Goal: Task Accomplishment & Management: Manage account settings

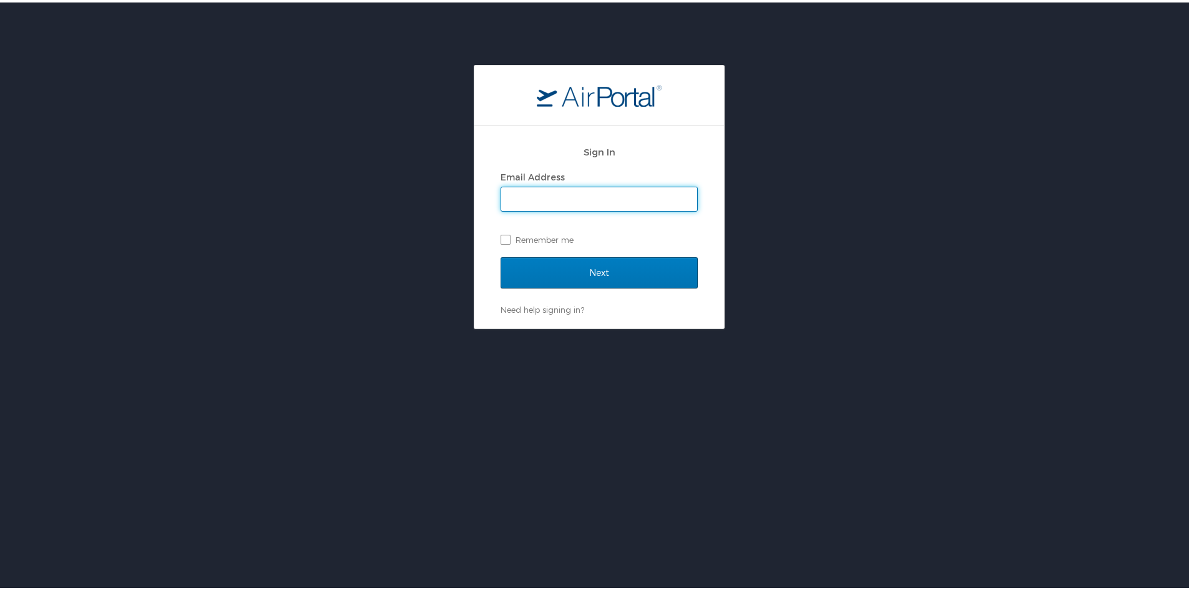
type input "[PERSON_NAME][EMAIL_ADDRESS][DOMAIN_NAME]"
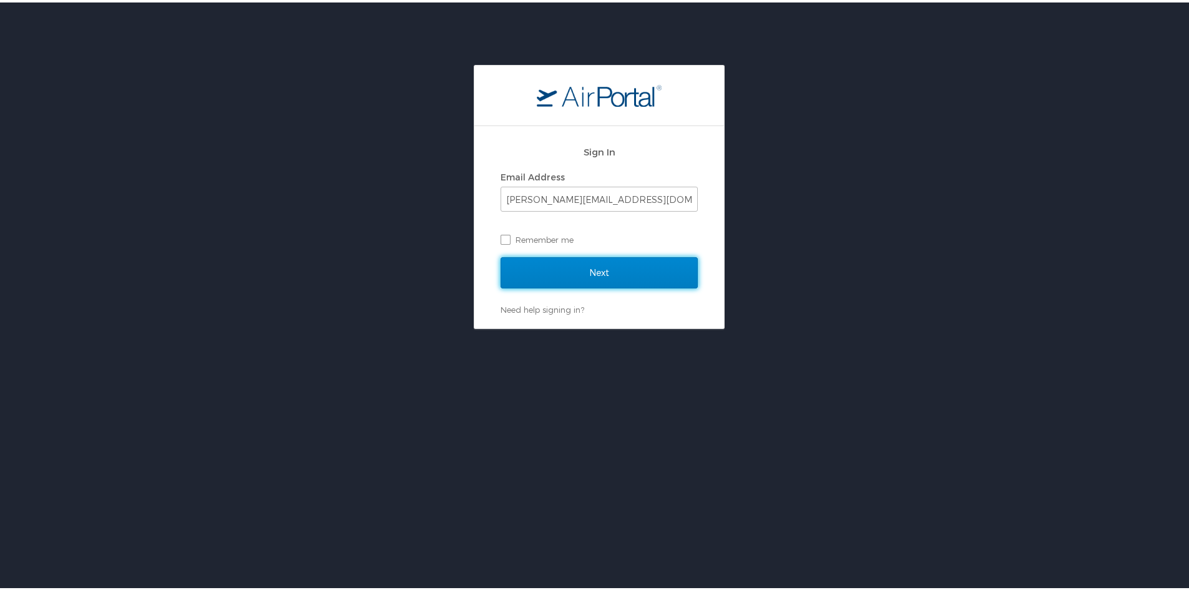
click at [526, 272] on input "Next" at bounding box center [599, 270] width 197 height 31
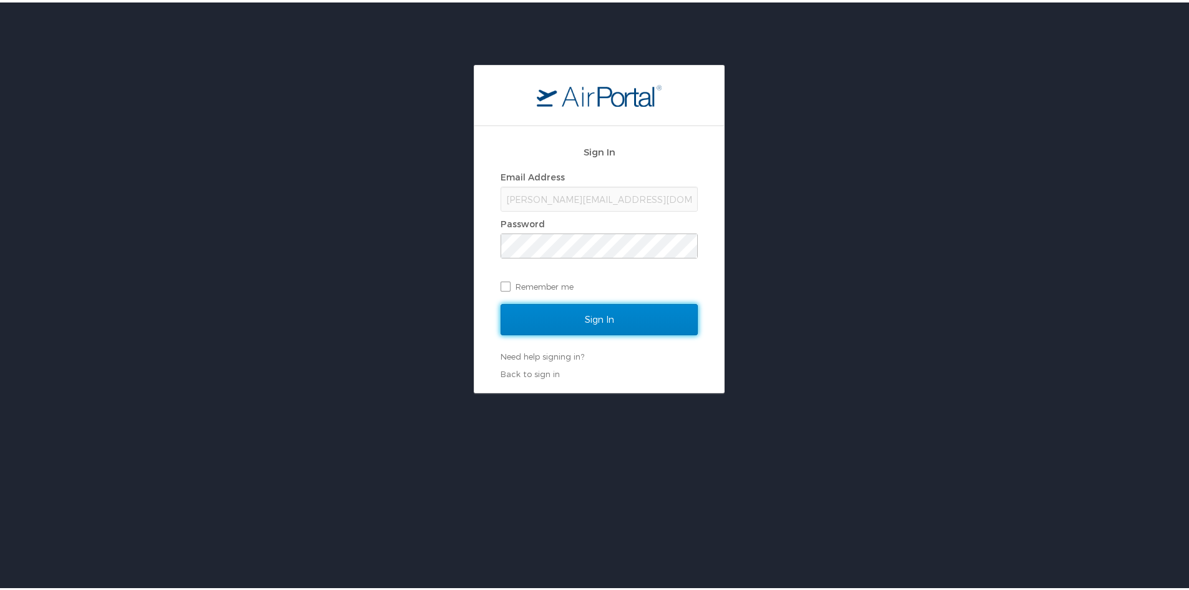
click at [562, 314] on input "Sign In" at bounding box center [599, 316] width 197 height 31
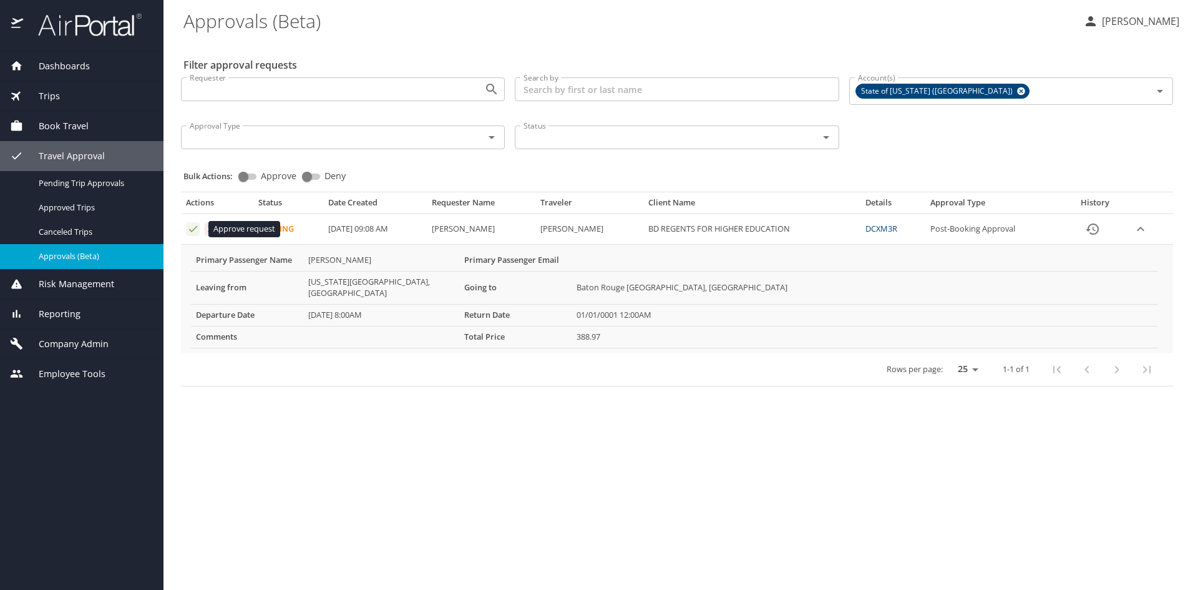
click at [188, 230] on icon "Approval table" at bounding box center [193, 229] width 12 height 12
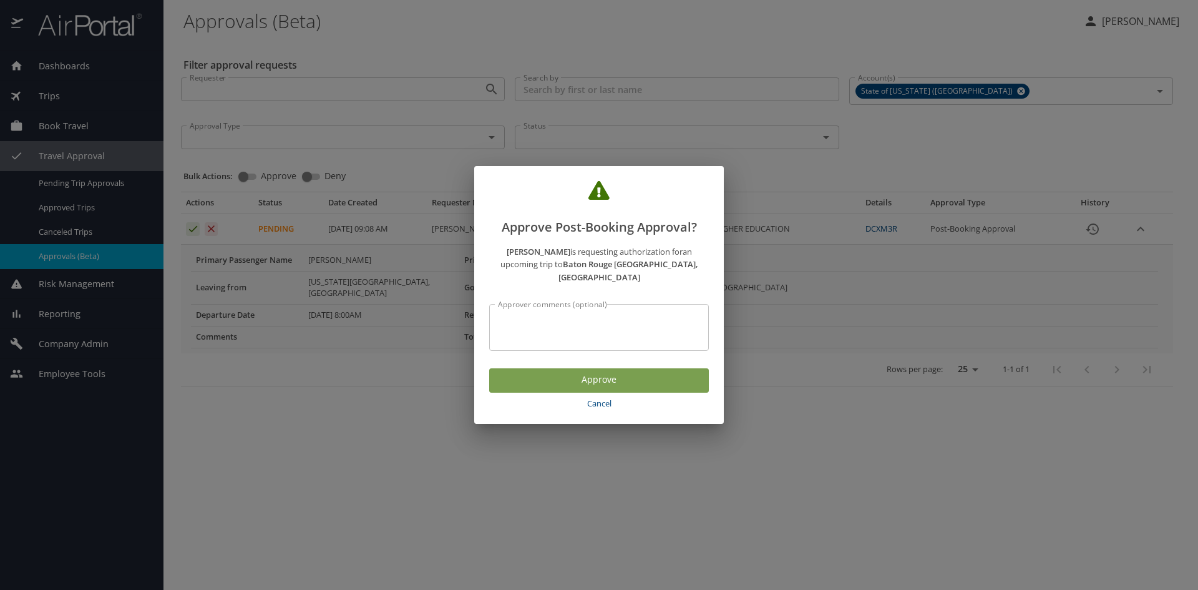
click at [507, 381] on button "Approve" at bounding box center [599, 380] width 220 height 24
